Goal: Task Accomplishment & Management: Manage account settings

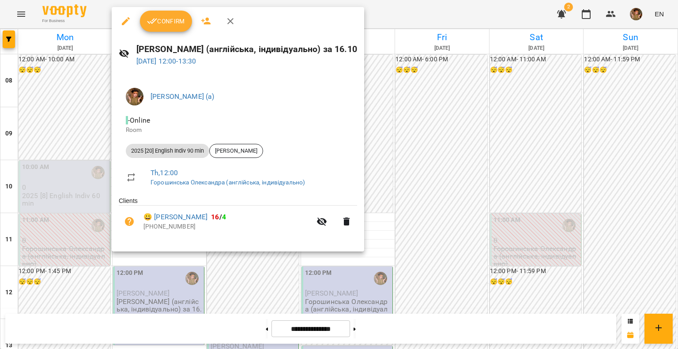
scroll to position [98, 0]
click at [162, 13] on button "Confirm" at bounding box center [166, 21] width 52 height 21
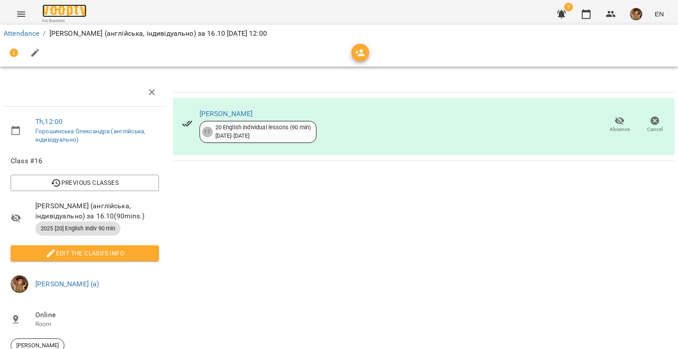
click at [46, 10] on img at bounding box center [64, 10] width 44 height 13
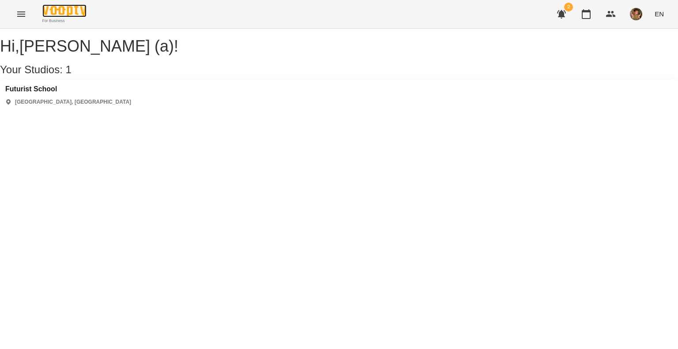
click at [75, 15] on img at bounding box center [64, 10] width 44 height 13
click at [78, 5] on img at bounding box center [64, 10] width 44 height 13
click at [66, 98] on div "[GEOGRAPHIC_DATA] [GEOGRAPHIC_DATA], [GEOGRAPHIC_DATA]" at bounding box center [339, 95] width 678 height 31
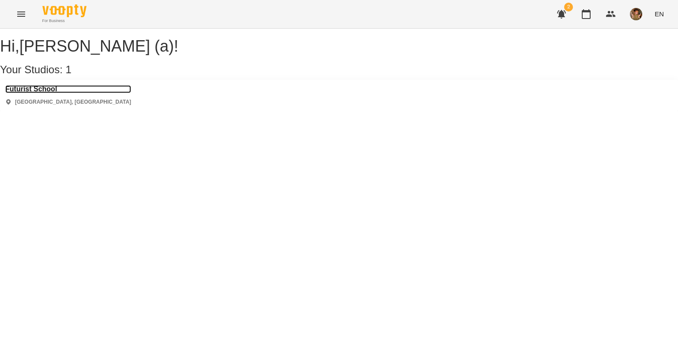
click at [53, 93] on h3 "Futurist School" at bounding box center [68, 89] width 126 height 8
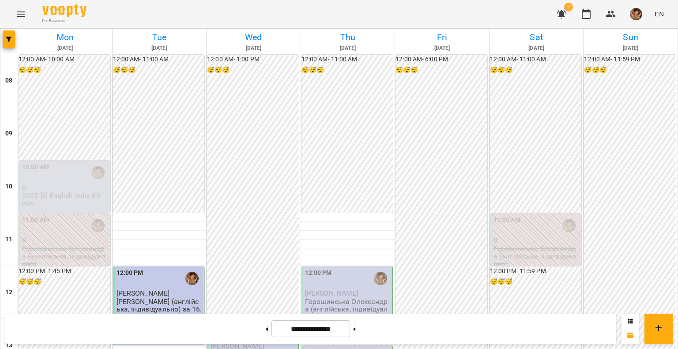
scroll to position [177, 0]
